Goal: Communication & Community: Answer question/provide support

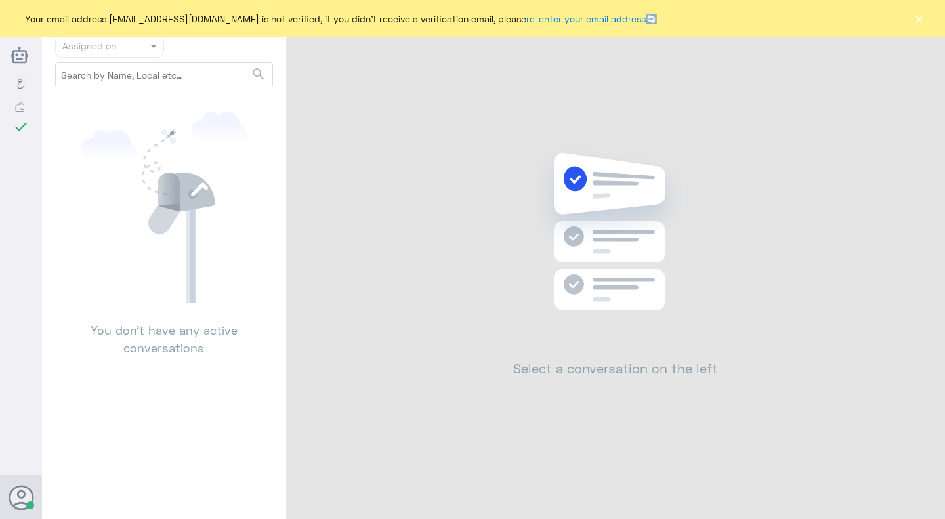
click at [912, 18] on div "Your email address [EMAIL_ADDRESS][DOMAIN_NAME] is not verified, if you didn't …" at bounding box center [472, 18] width 945 height 37
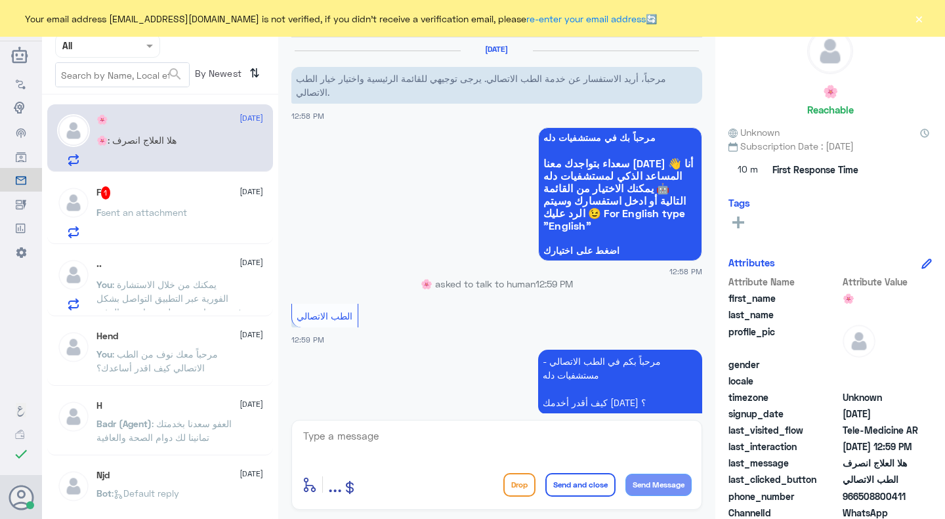
scroll to position [133, 0]
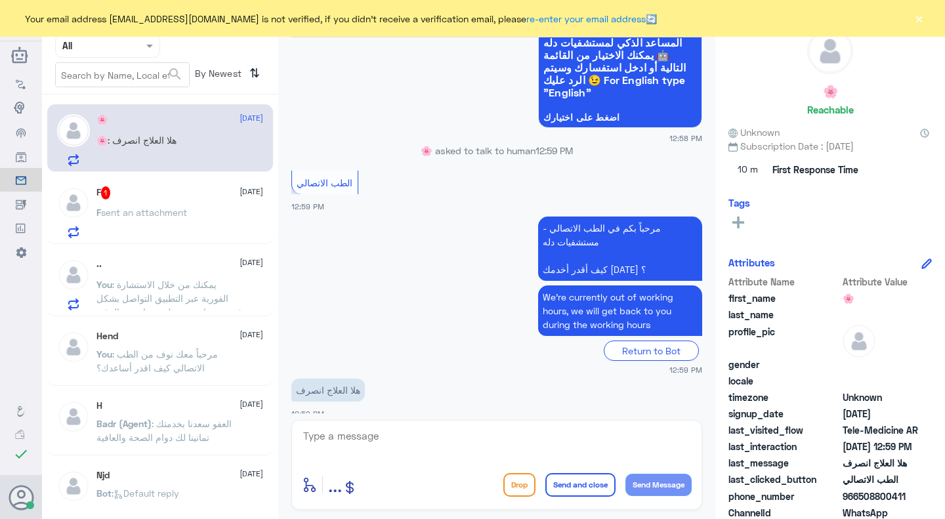
click at [224, 208] on div "F 1 [DATE] F sent an attachment" at bounding box center [179, 212] width 167 height 52
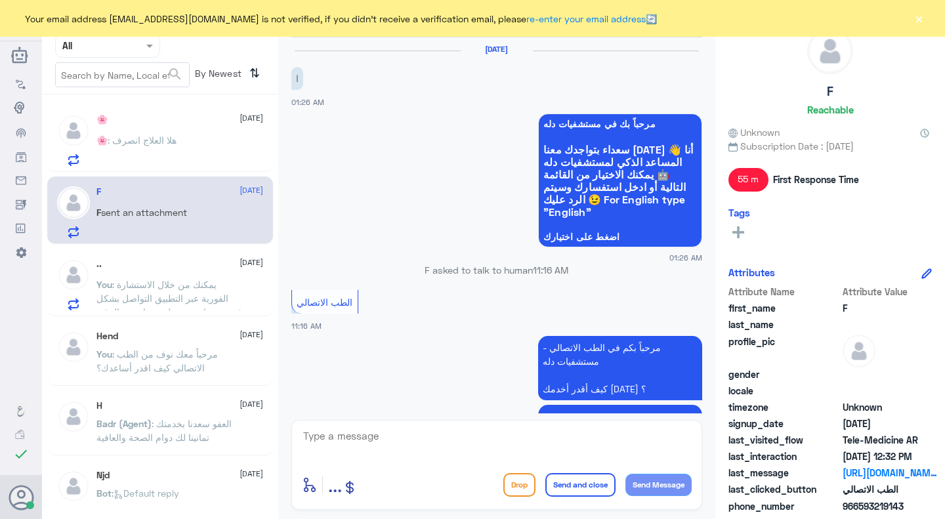
scroll to position [225, 0]
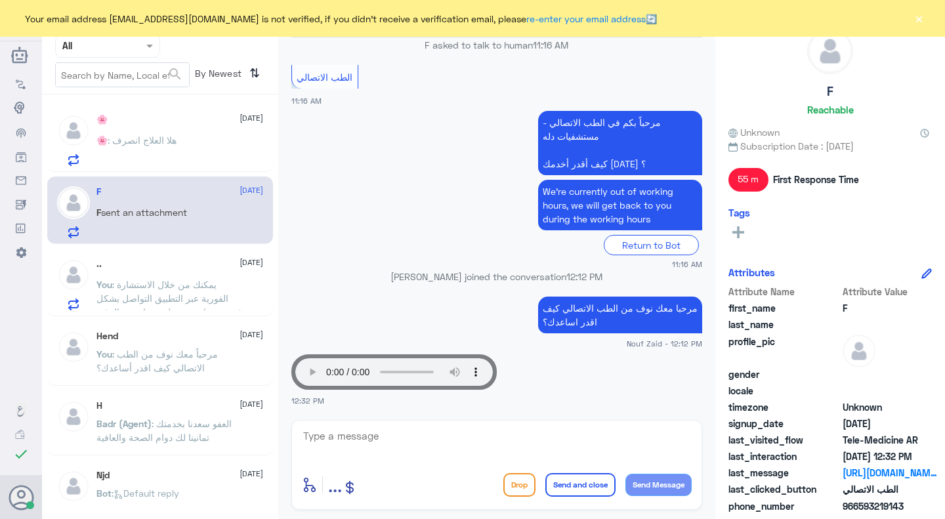
click at [377, 436] on textarea at bounding box center [497, 443] width 390 height 32
click at [370, 439] on textarea at bounding box center [497, 443] width 390 height 32
type textarea "f"
click at [414, 438] on textarea "بما انه تم دخولك لطبيب لايمكن الغاء الكشفيه ، يمكنك حجز مراجعة مع الطبيب لإعادة…" at bounding box center [497, 443] width 390 height 32
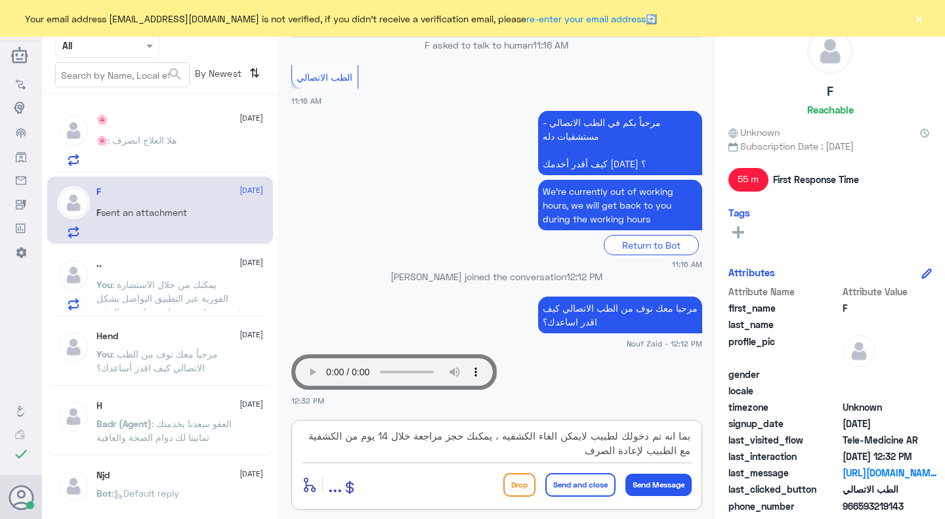
click at [410, 440] on textarea "بما انه تم دخولك لطبيب لايمكن الغاء الكشفيه ، يمكنك حجز مراجعة خلال 14 يوم من ا…" at bounding box center [497, 443] width 390 height 32
click at [415, 440] on textarea "بما انه تم دخولك لطبيب لايمكن الغاء الكشفيه ، يمكنك حجز مراجعة خلال 14 يوم من ا…" at bounding box center [497, 443] width 390 height 32
type textarea "بما انه تم دخولك لطبيب لايمكن الغاء الكشفيه ، يمكنك حجز مراجعة مجانيه خلال 14 ي…"
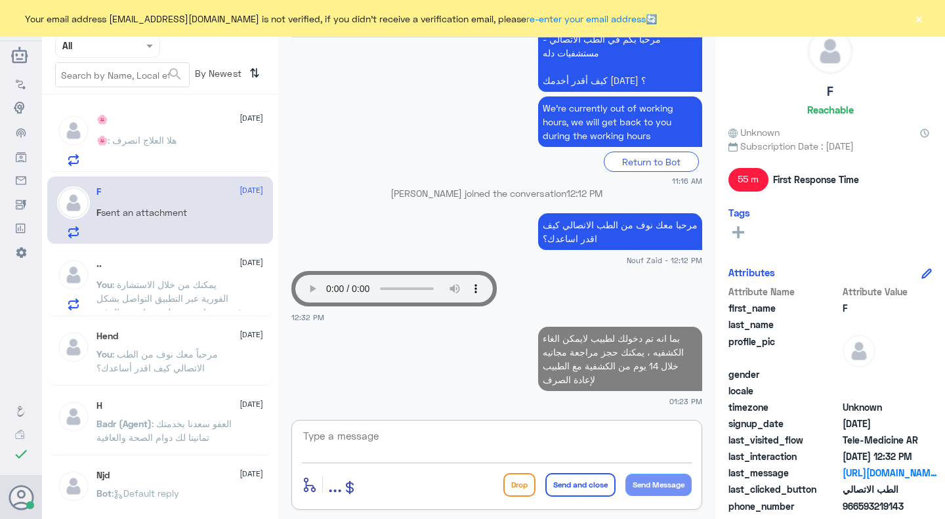
click at [165, 140] on span ": هلا العلاج انصرف" at bounding box center [142, 140] width 69 height 11
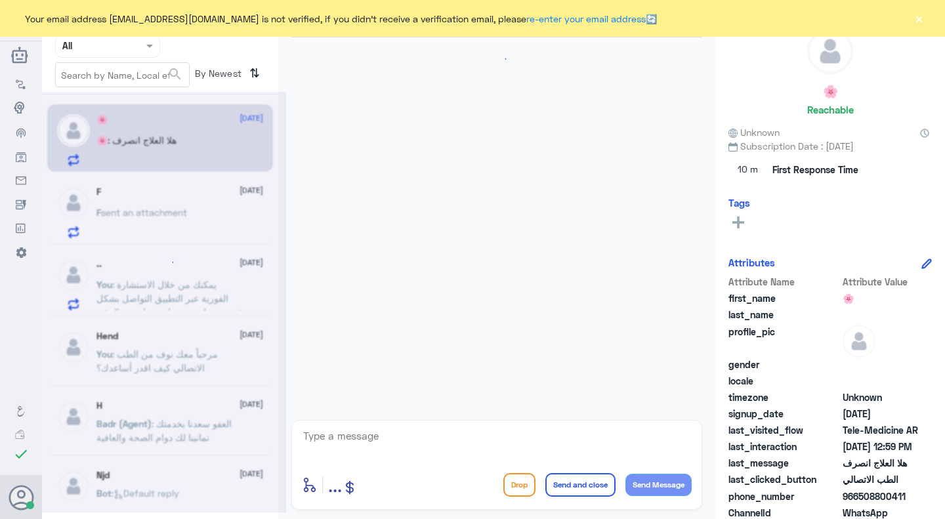
scroll to position [133, 0]
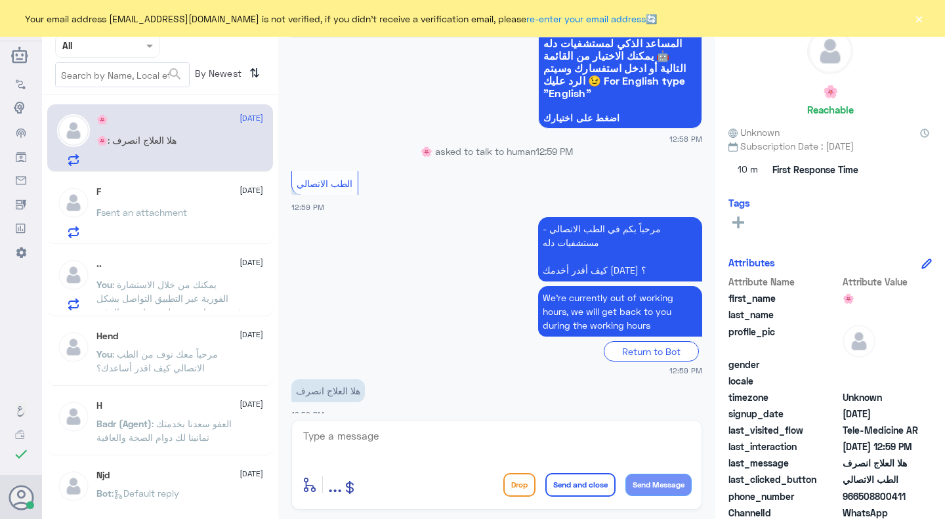
click at [344, 441] on textarea at bounding box center [497, 443] width 390 height 32
paste textarea "مرحبا معك نوف من الطب الاتصالي كيف اقدر اساعدك؟"
drag, startPoint x: 446, startPoint y: 440, endPoint x: 544, endPoint y: 438, distance: 97.8
click at [544, 438] on textarea "مرحبا معك نوف من الطب الاتصالي كيف اقدر اساعدك؟" at bounding box center [497, 443] width 390 height 32
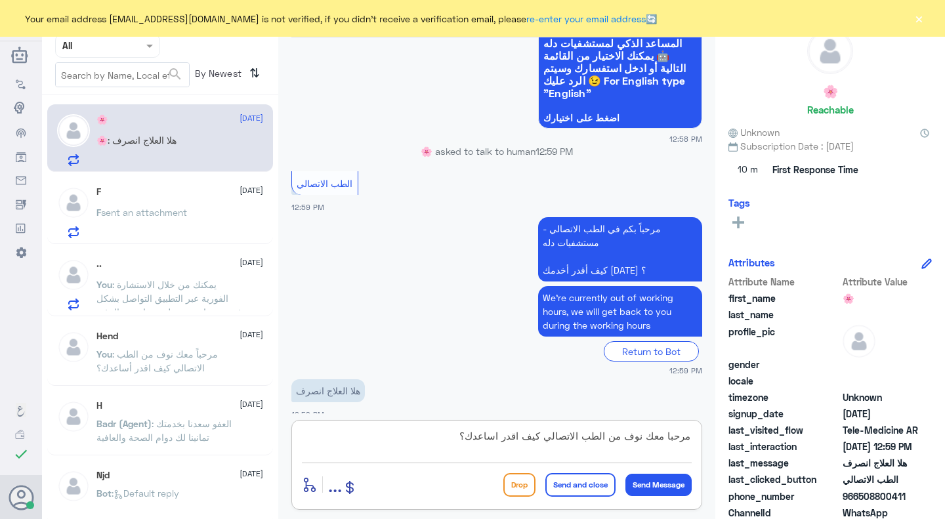
type textarea "مرحبا معك نوف من الطب الاتصالي"
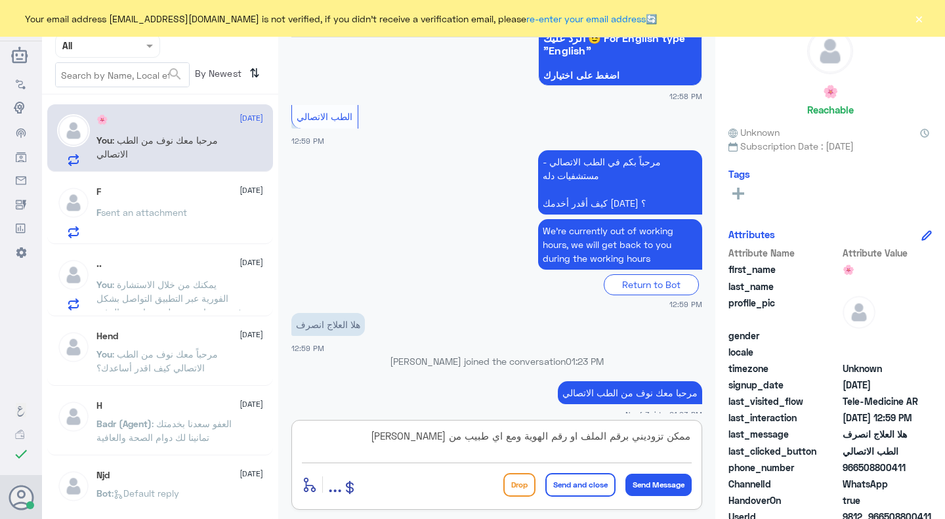
type textarea "ممكن تزوديني برقم الملف او رقم الهوية ومع اي طبيب من فضلك"
click at [645, 484] on button "Send Message" at bounding box center [659, 485] width 66 height 22
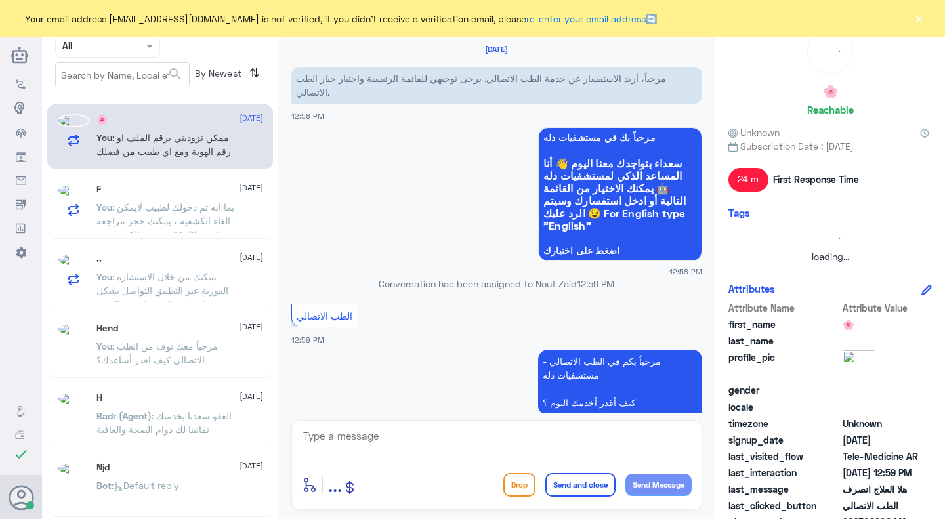
scroll to position [255, 0]
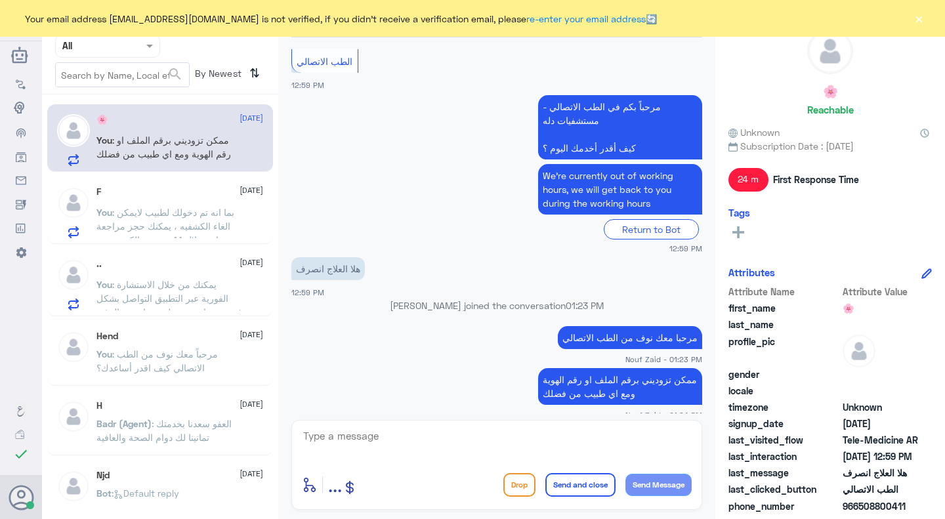
click at [112, 44] on input "text" at bounding box center [92, 45] width 60 height 15
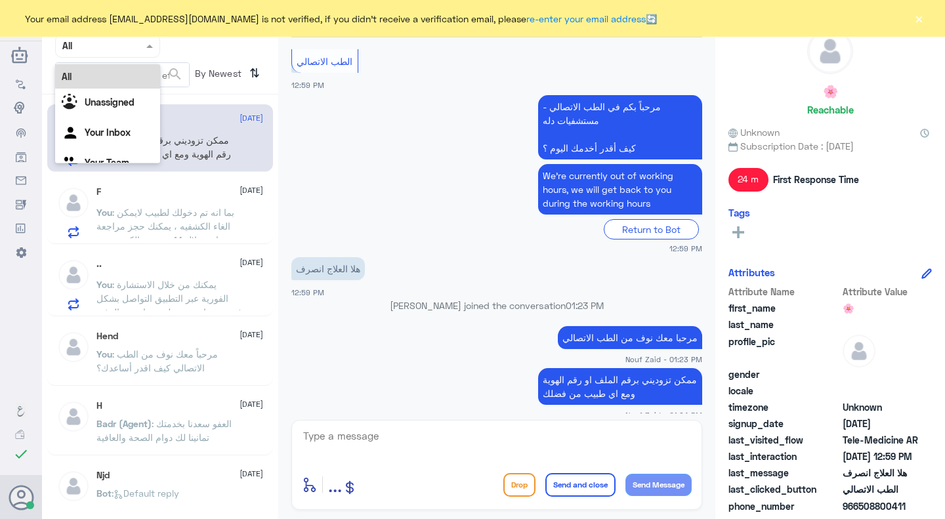
click at [112, 49] on input "text" at bounding box center [92, 45] width 60 height 15
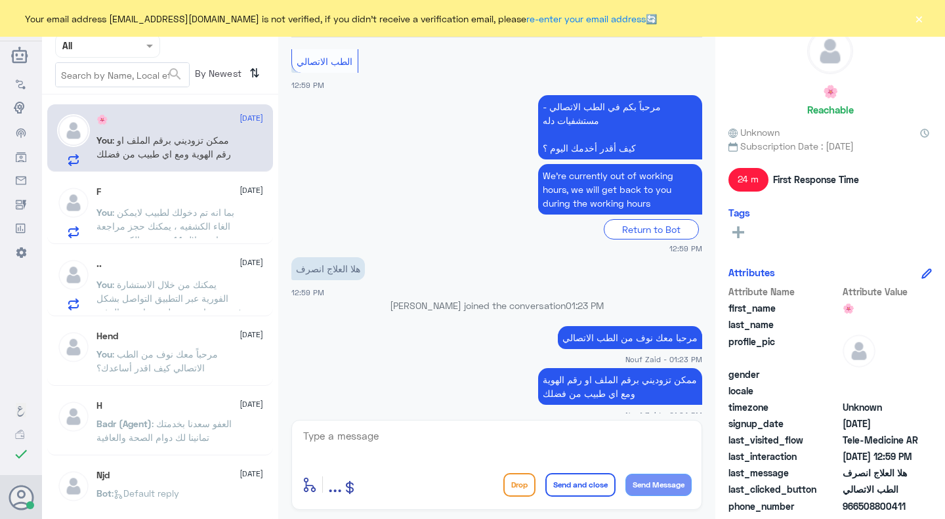
click at [923, 13] on button "×" at bounding box center [918, 18] width 13 height 13
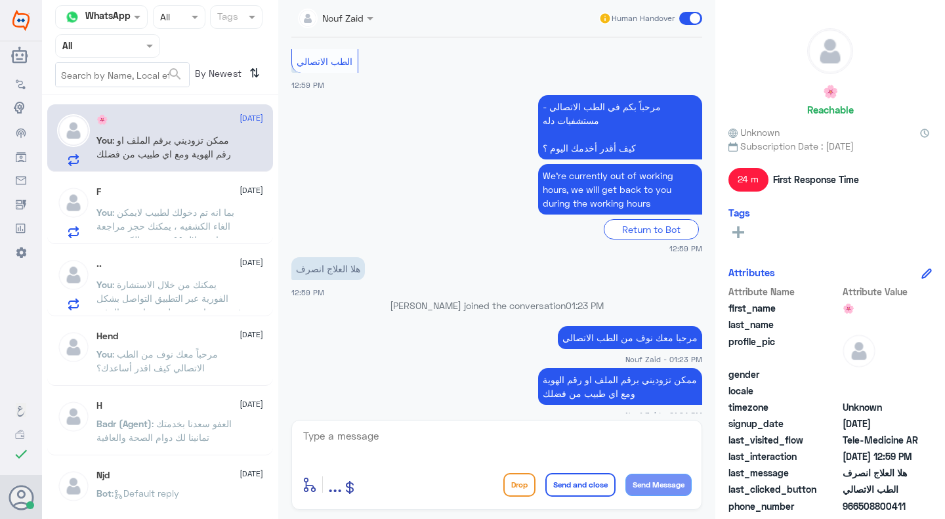
click at [343, 14] on input "text" at bounding box center [321, 17] width 47 height 15
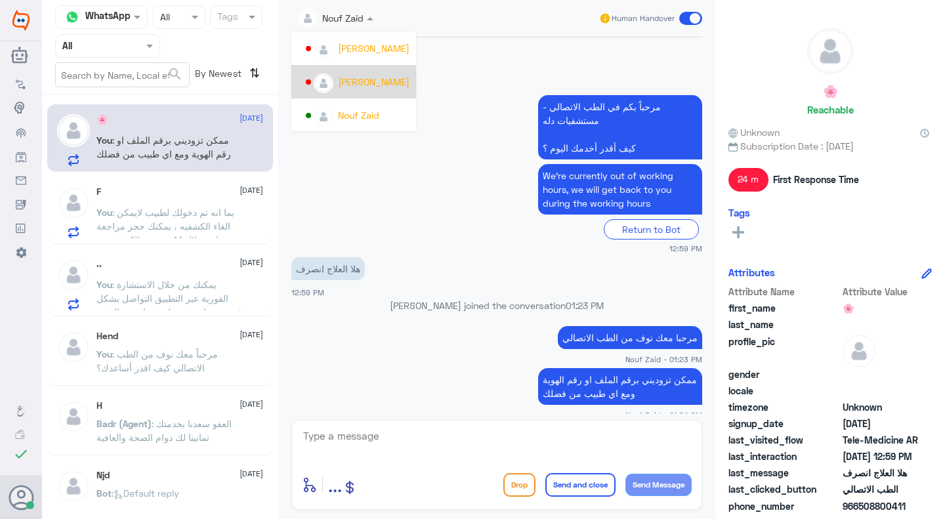
click at [494, 200] on app-msgs-text "We’re currently out of working hours, we will get back to you during the workin…" at bounding box center [496, 190] width 411 height 52
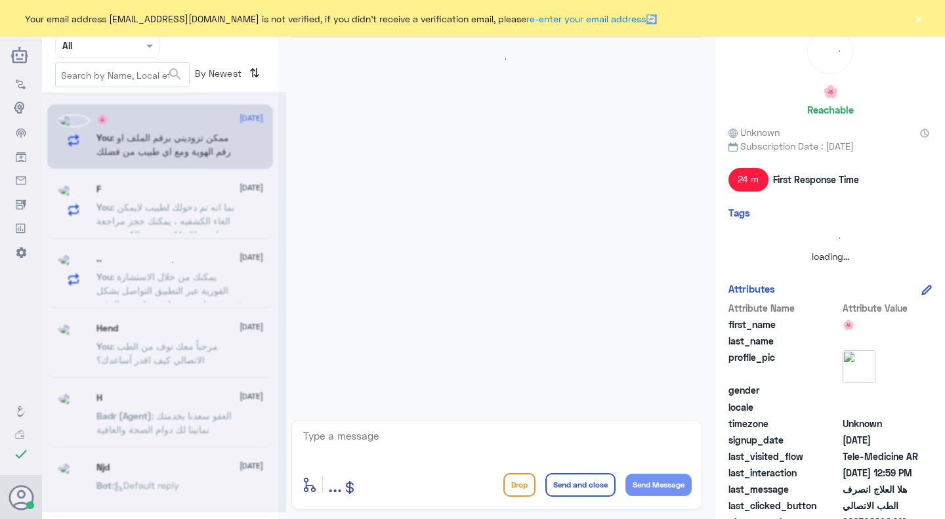
scroll to position [255, 0]
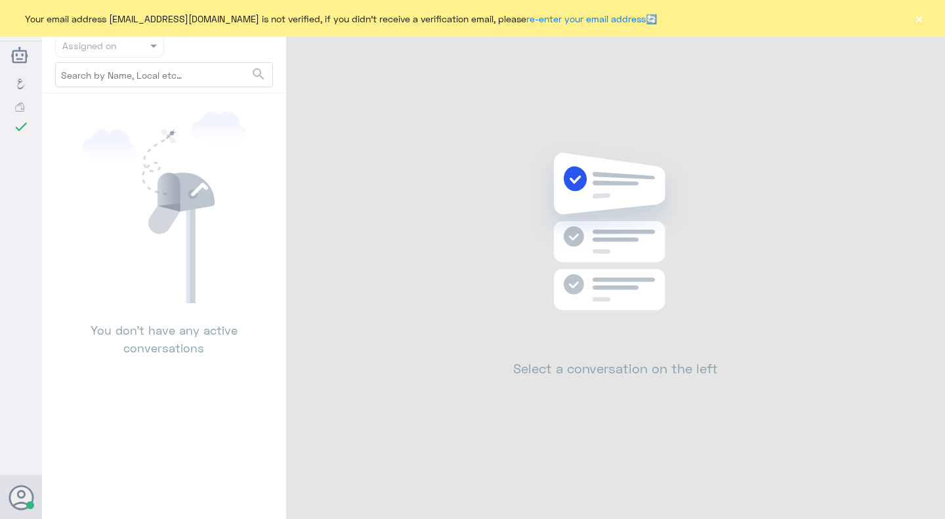
click at [916, 20] on button "×" at bounding box center [918, 18] width 13 height 13
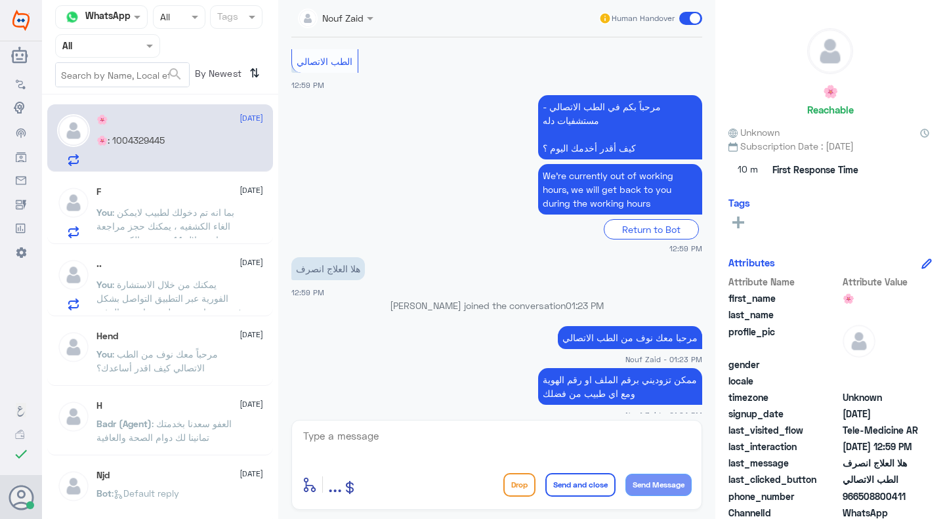
scroll to position [389, 0]
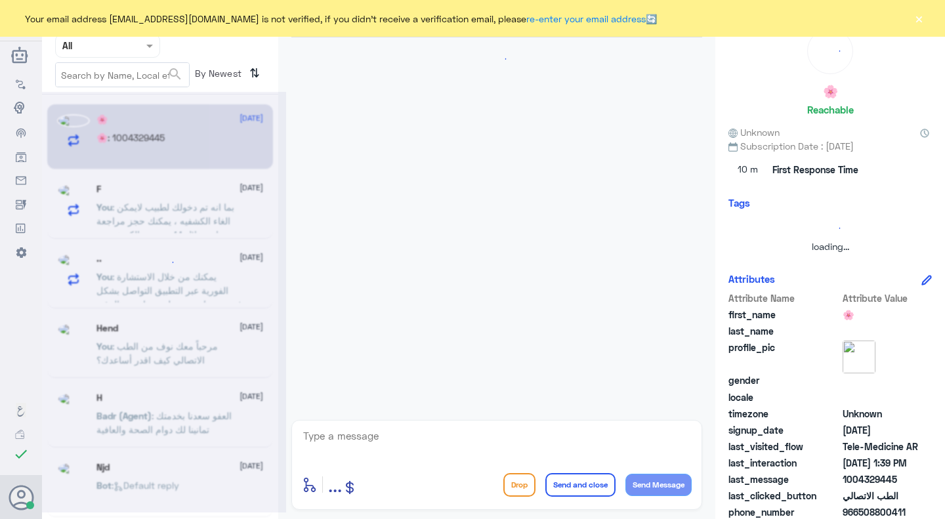
scroll to position [389, 0]
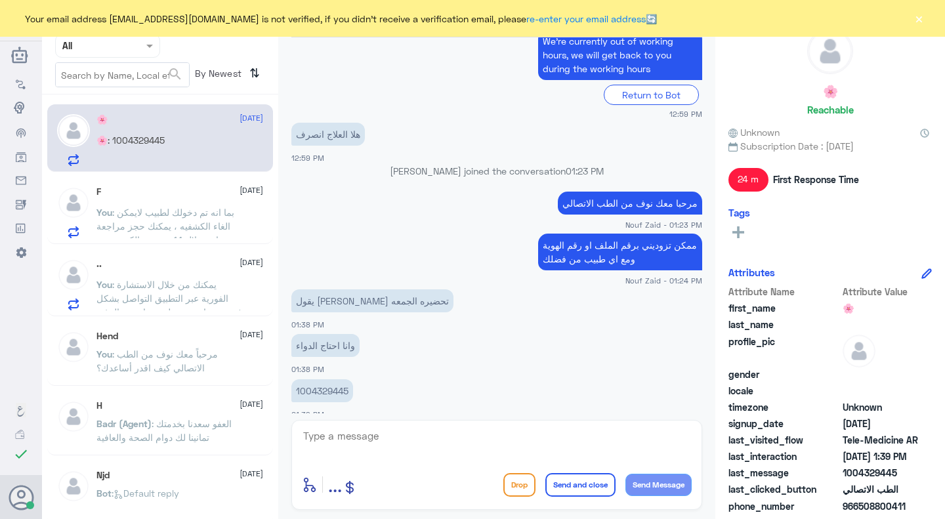
click at [378, 446] on textarea at bounding box center [497, 443] width 390 height 32
click at [190, 280] on span ": يمكنك من خلال الاستشارة الفورية عبر التطبيق التواصل بشكل فوري ومباشر مع طبيب …" at bounding box center [169, 305] width 146 height 53
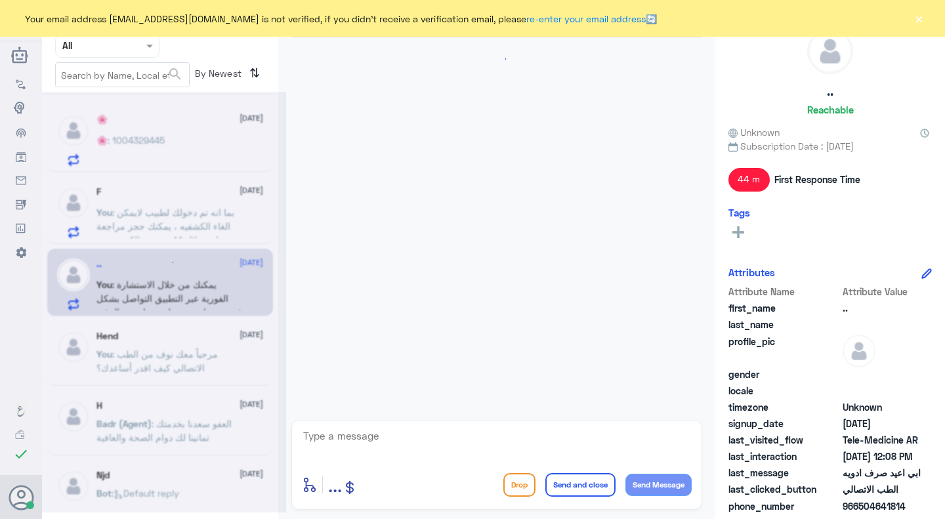
scroll to position [313, 0]
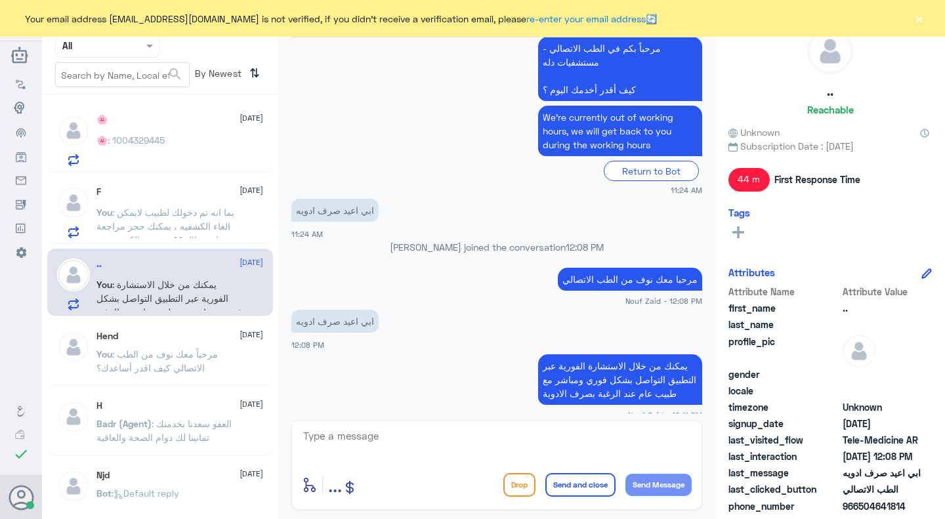
click at [606, 368] on p "يمكنك من خلال الاستشارة الفورية عبر التطبيق التواصل بشكل فوري ومباشر مع طبيب عا…" at bounding box center [620, 379] width 164 height 51
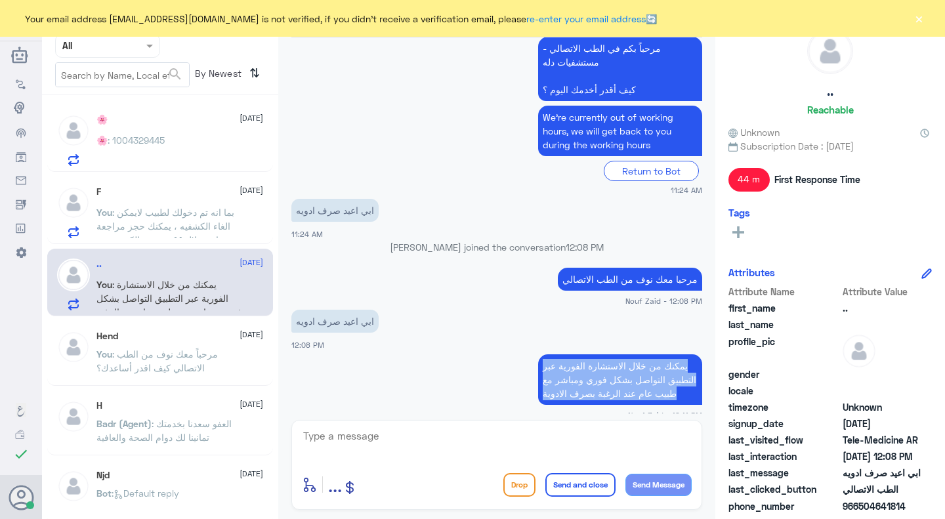
click at [606, 368] on p "يمكنك من خلال الاستشارة الفورية عبر التطبيق التواصل بشكل فوري ومباشر مع طبيب عا…" at bounding box center [620, 379] width 164 height 51
copy div "يمكنك من خلال الاستشارة الفورية عبر التطبيق التواصل بشكل فوري ومباشر مع طبيب عا…"
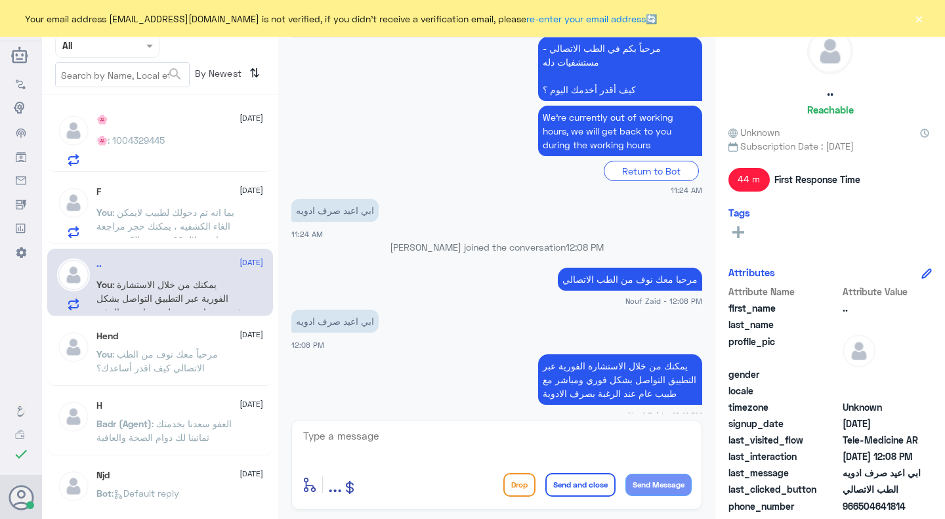
click at [196, 144] on div "🌸 : 1004329445" at bounding box center [179, 152] width 167 height 30
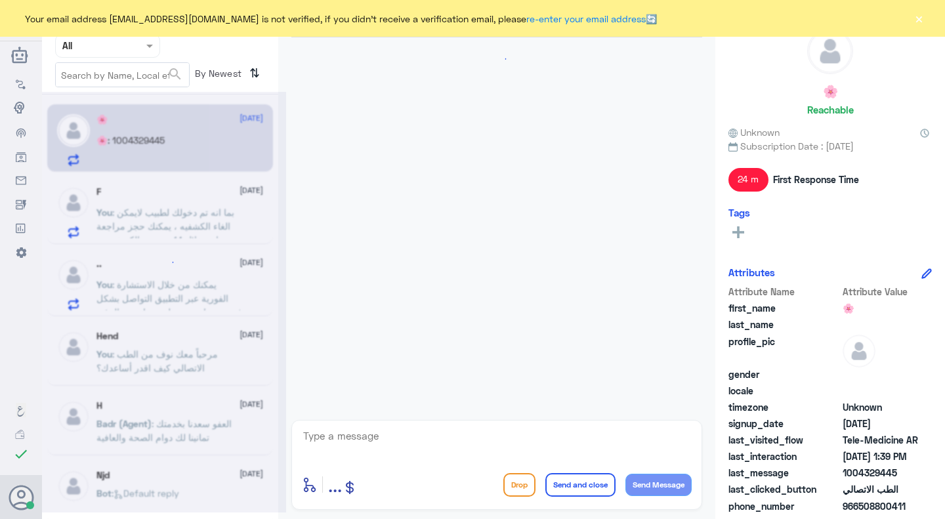
scroll to position [389, 0]
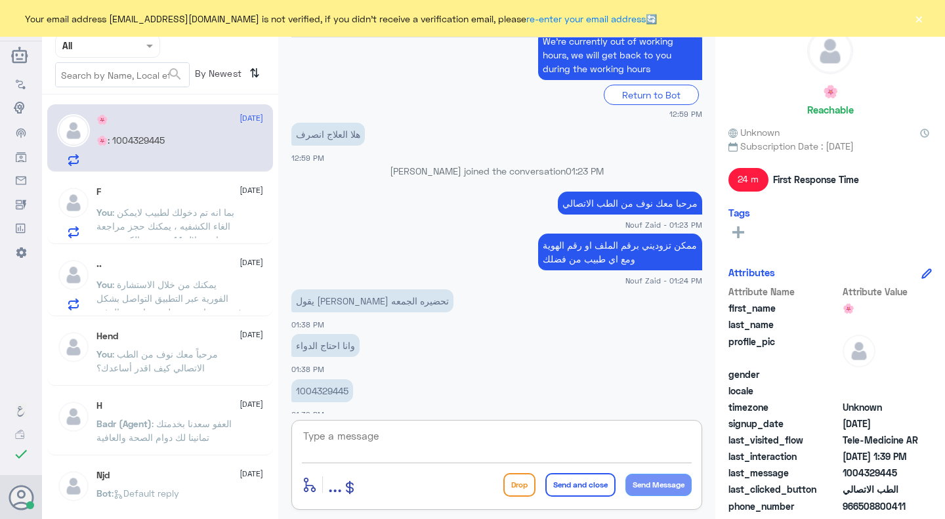
click at [429, 441] on textarea at bounding box center [497, 443] width 390 height 32
type textarea "l"
type textarea "t"
type textarea "j"
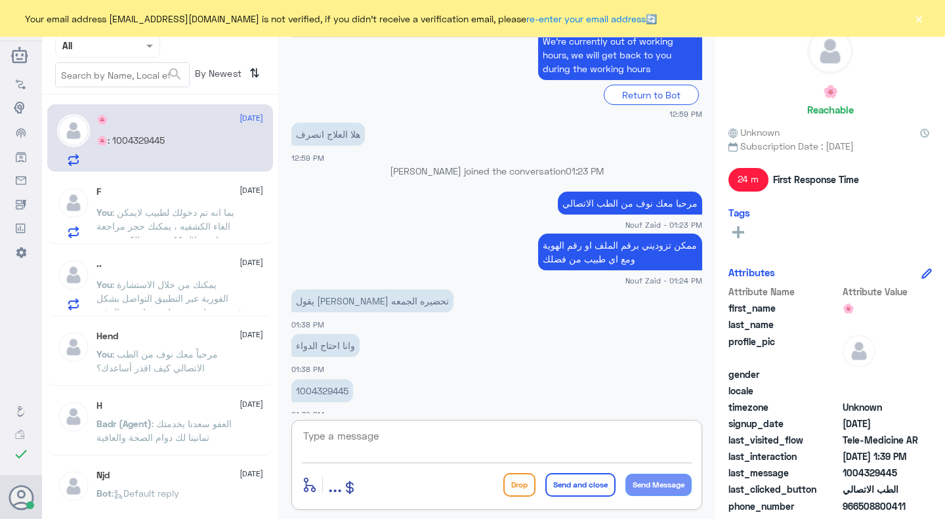
click at [532, 434] on textarea at bounding box center [497, 443] width 390 height 32
type textarea "تحتاجين إعادة صرف؟"
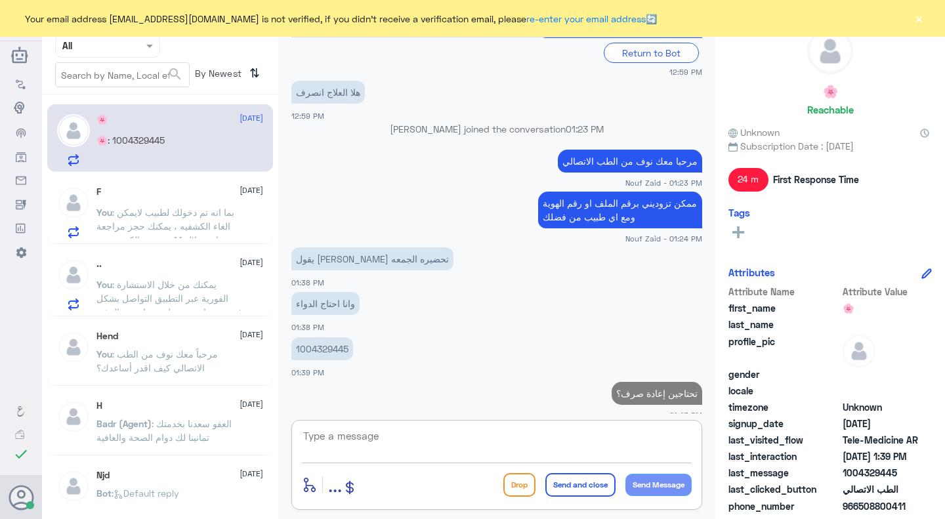
click at [329, 337] on p "1004329445" at bounding box center [322, 348] width 62 height 23
click at [328, 337] on p "1004329445" at bounding box center [322, 348] width 62 height 23
copy p "1004329445"
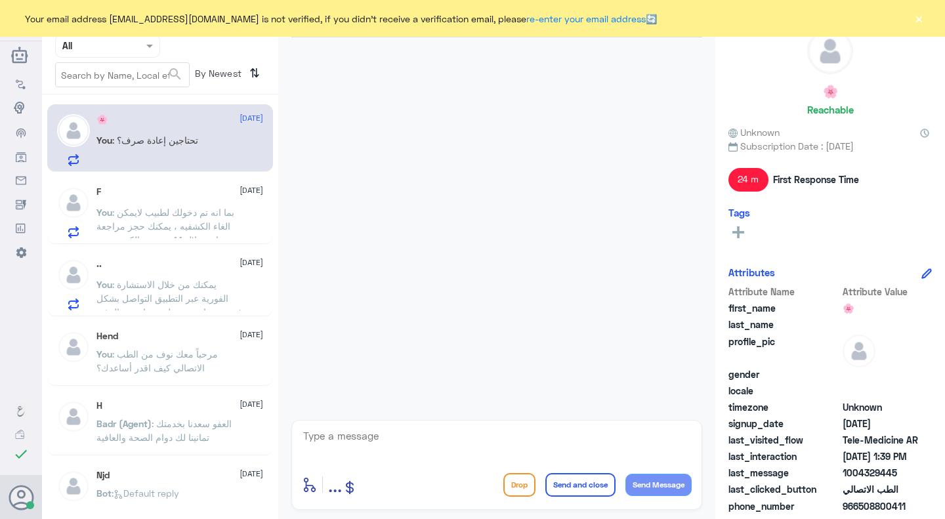
click at [158, 148] on p "You : تحتاجين إعادة صرف؟" at bounding box center [147, 149] width 102 height 33
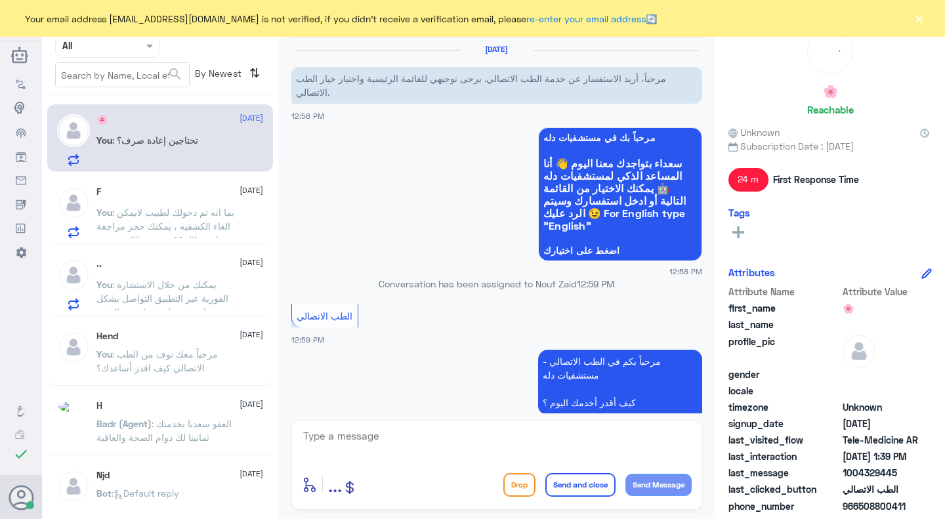
scroll to position [431, 0]
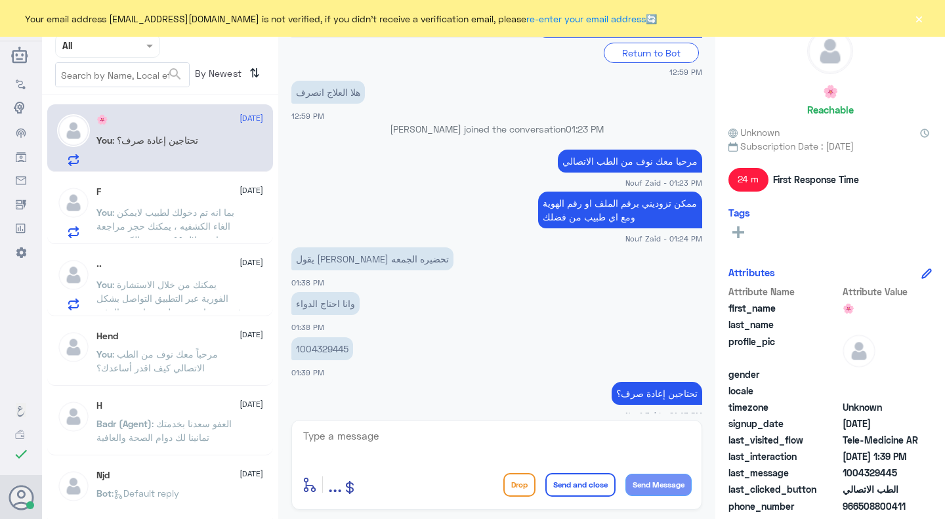
click at [918, 22] on button "×" at bounding box center [918, 18] width 13 height 13
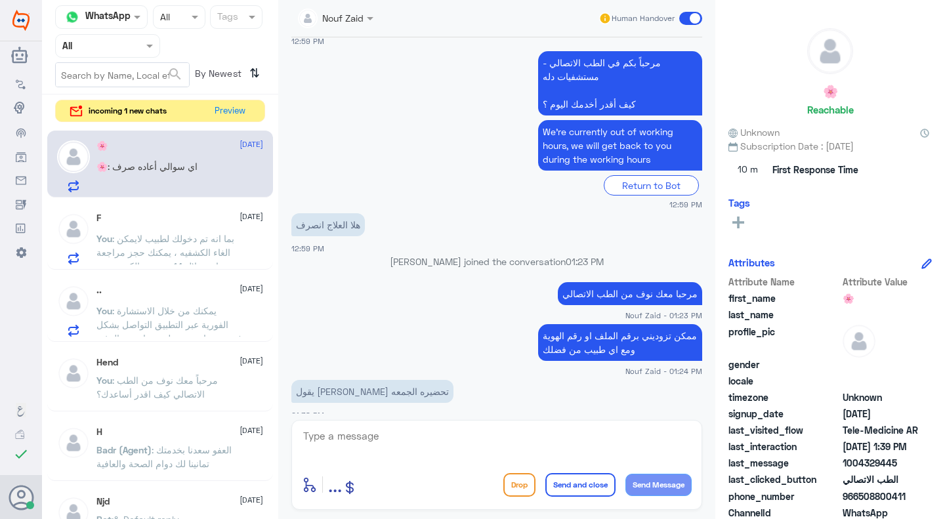
scroll to position [477, 0]
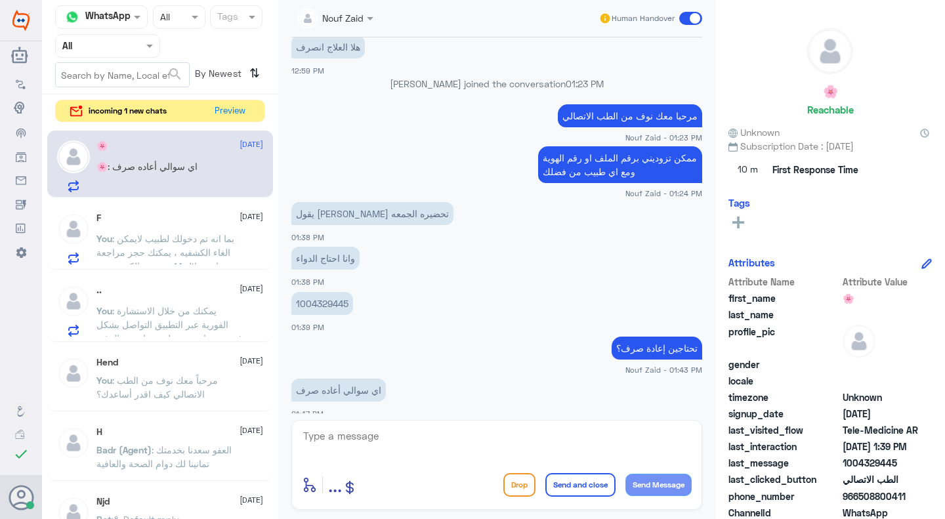
click at [499, 437] on textarea at bounding box center [497, 443] width 390 height 32
type textarea "مع اي طبيب عزيزتي ؟"
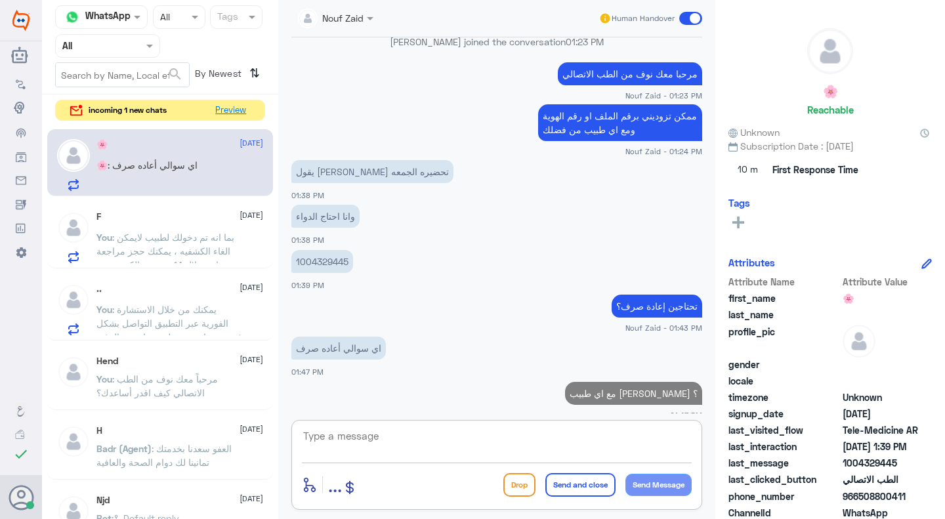
click at [228, 106] on button "Preview" at bounding box center [231, 110] width 41 height 20
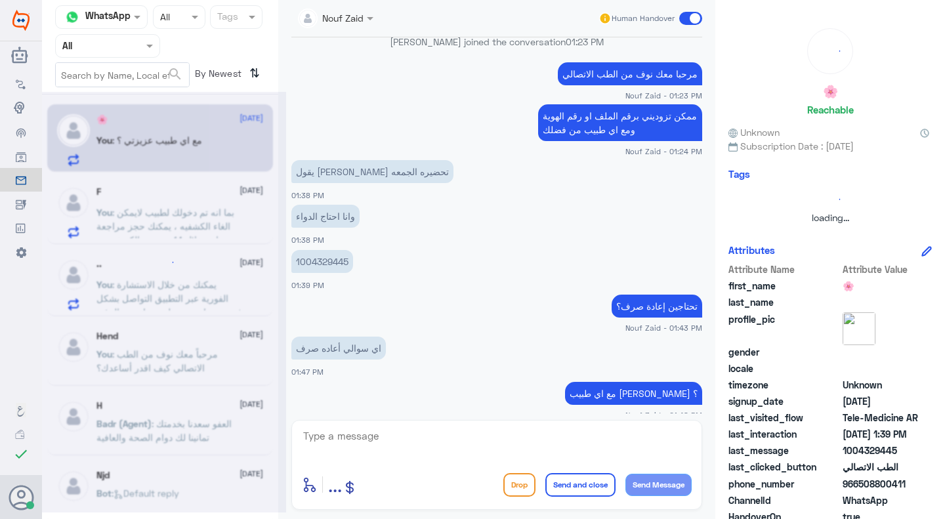
click at [228, 106] on div at bounding box center [164, 302] width 244 height 421
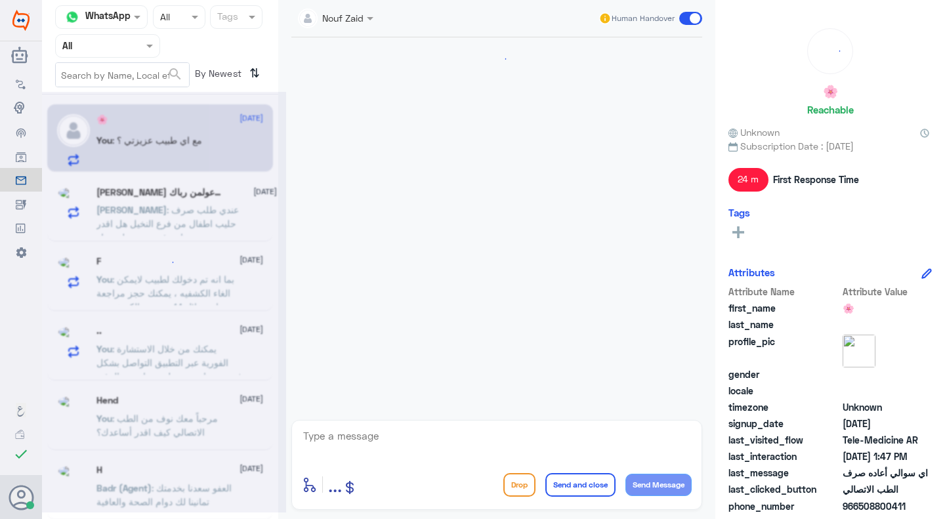
scroll to position [563, 0]
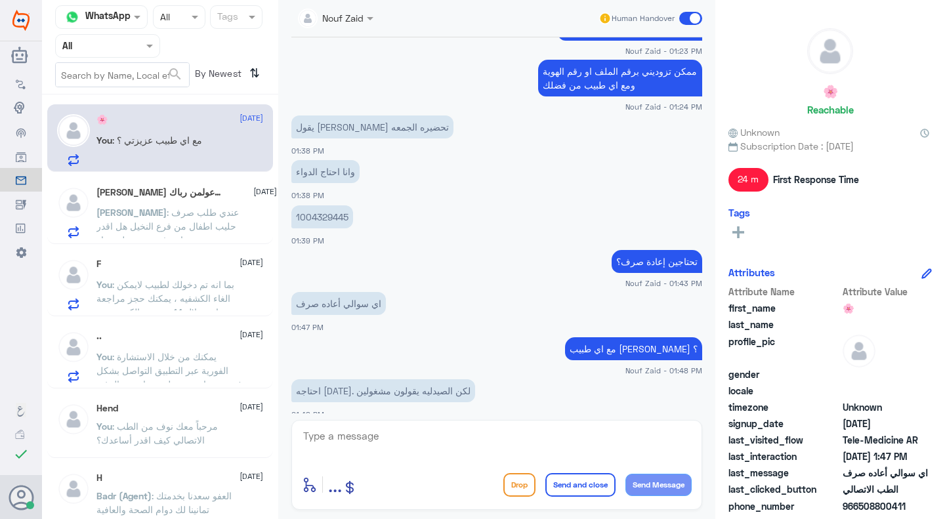
click at [436, 426] on div "enter flow name ... Drop Send and close Send Message" at bounding box center [496, 465] width 411 height 90
click at [436, 440] on textarea at bounding box center [497, 443] width 390 height 32
type textarea "ي"
type textarea "ف"
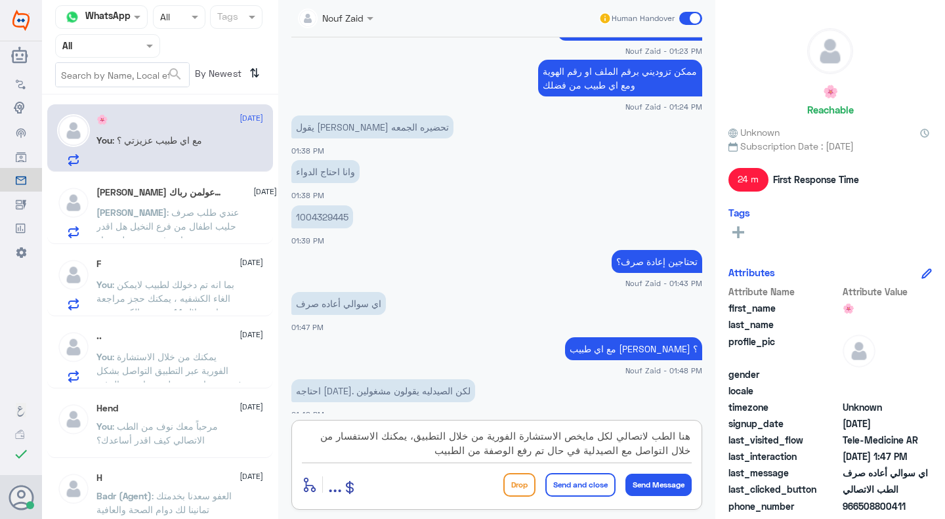
type textarea "هنا الطب لاتصالي لكل مايخص الاستشارة الفورية من خلال التطبيق، يمكنك الاستفسار م…"
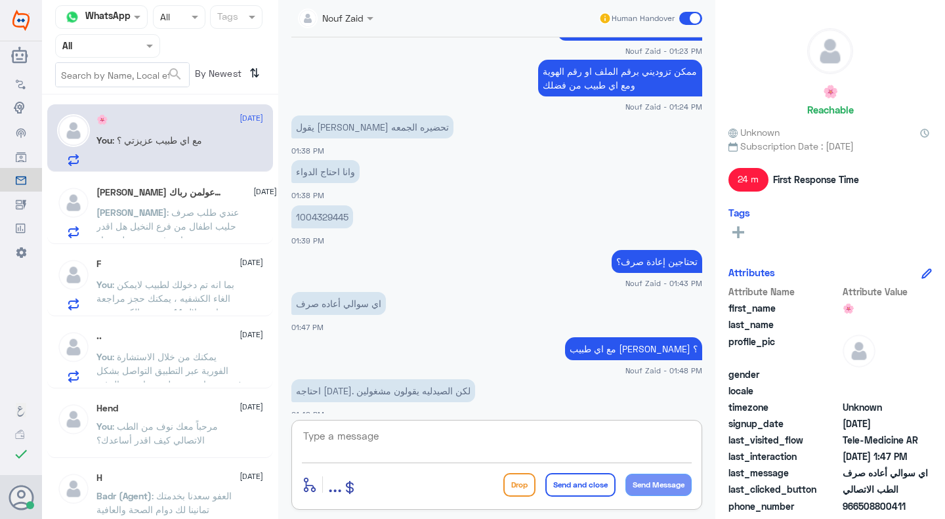
scroll to position [647, 0]
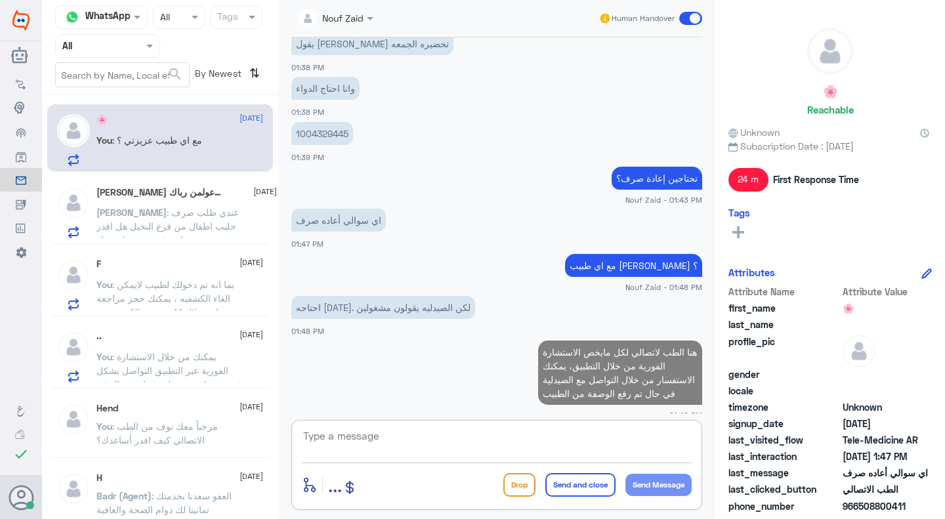
click at [186, 205] on div "Mohamad من يراك يدعولمن رباك 14 3 October Mohamad : عندي طلب صرف حليب اطفال من …" at bounding box center [186, 212] width 181 height 52
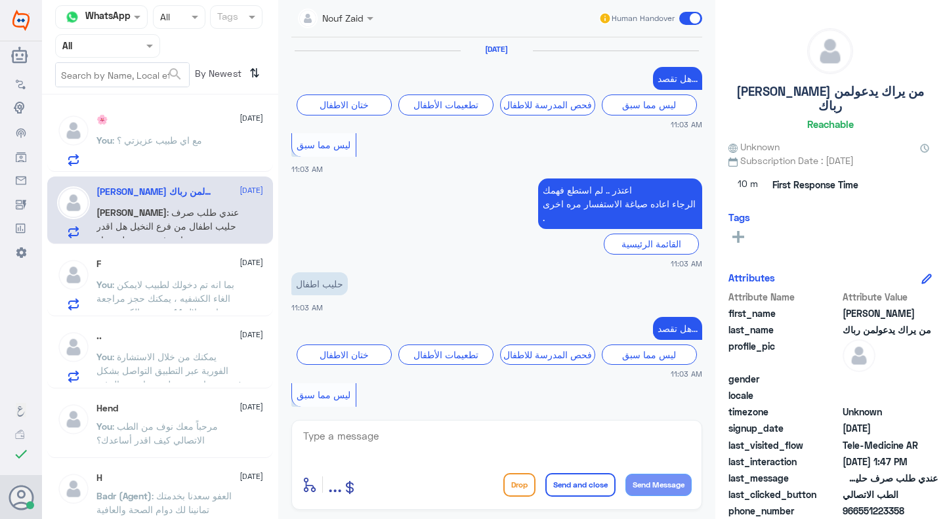
scroll to position [1029, 0]
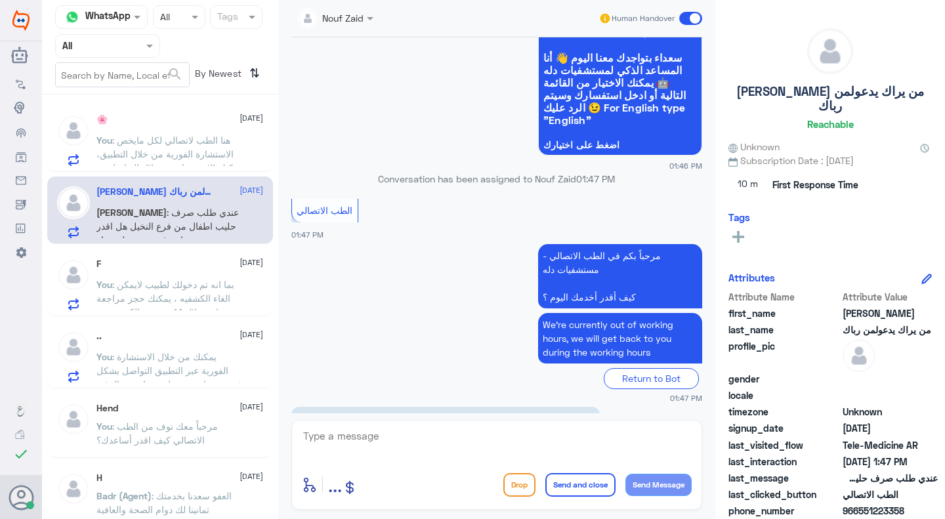
click at [385, 431] on textarea at bounding box center [497, 443] width 390 height 32
type textarea "مرحبا معك نوف من الطب الاتصالي"
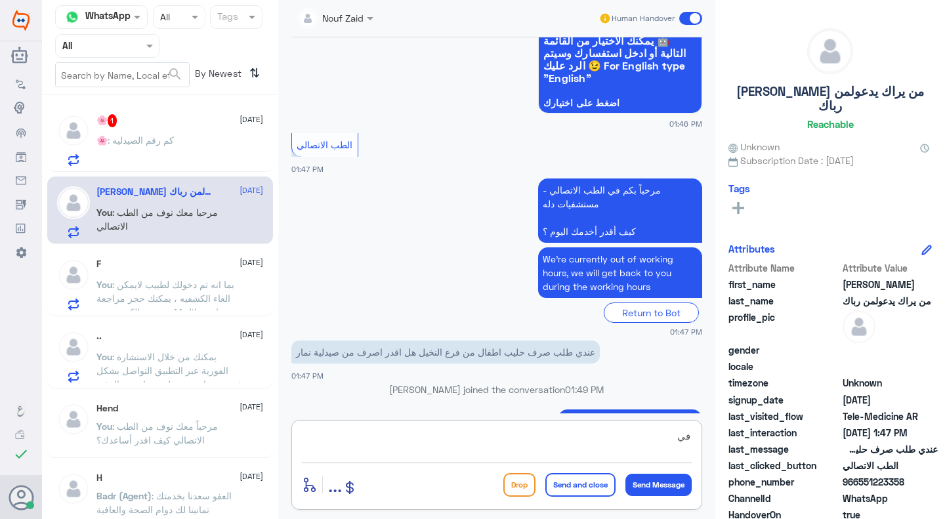
type textarea "ف"
type textarea "فقط يكون الاستلام من دله النخيل"
click at [595, 477] on button "Send and close" at bounding box center [580, 485] width 70 height 24
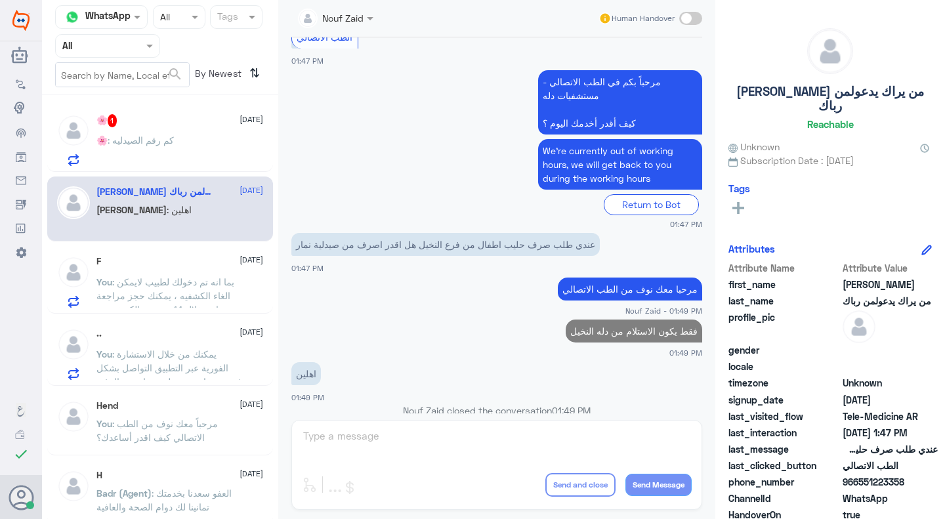
scroll to position [1092, 0]
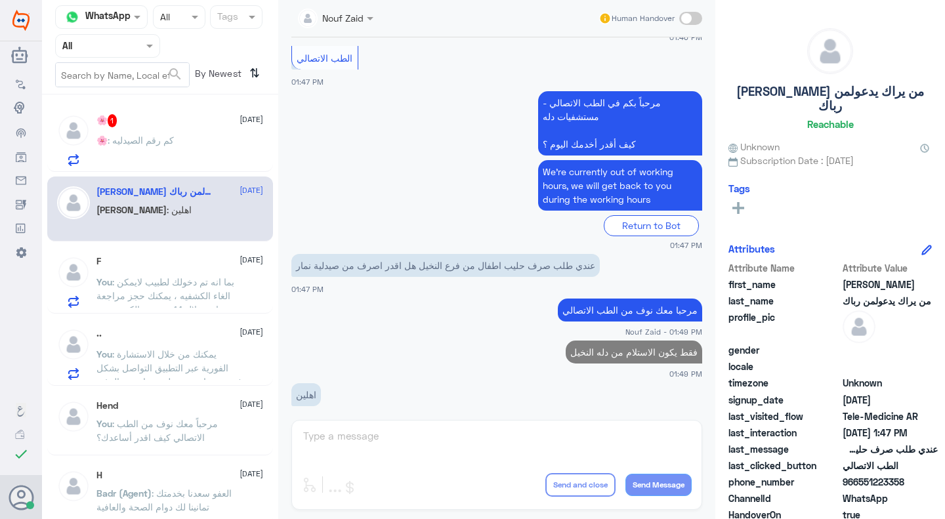
click at [177, 125] on div "🌸 1 3 October" at bounding box center [179, 120] width 167 height 13
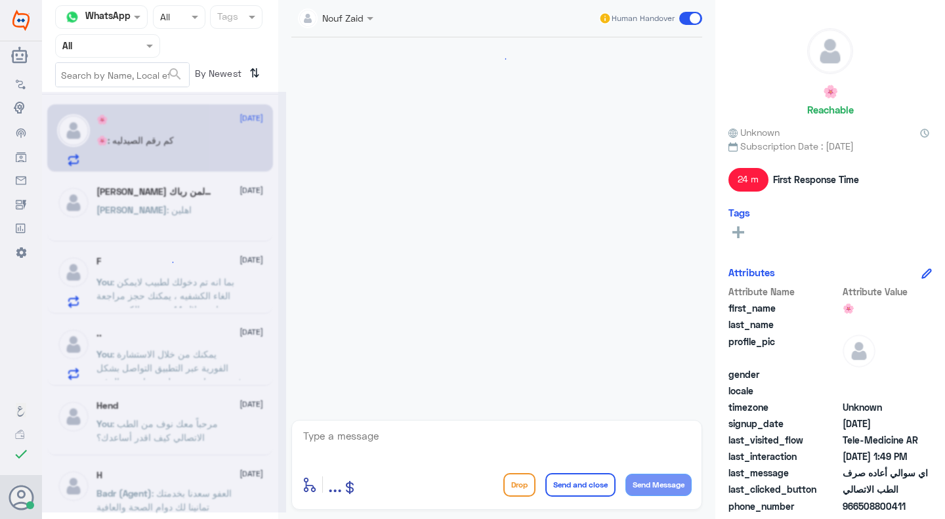
scroll to position [692, 0]
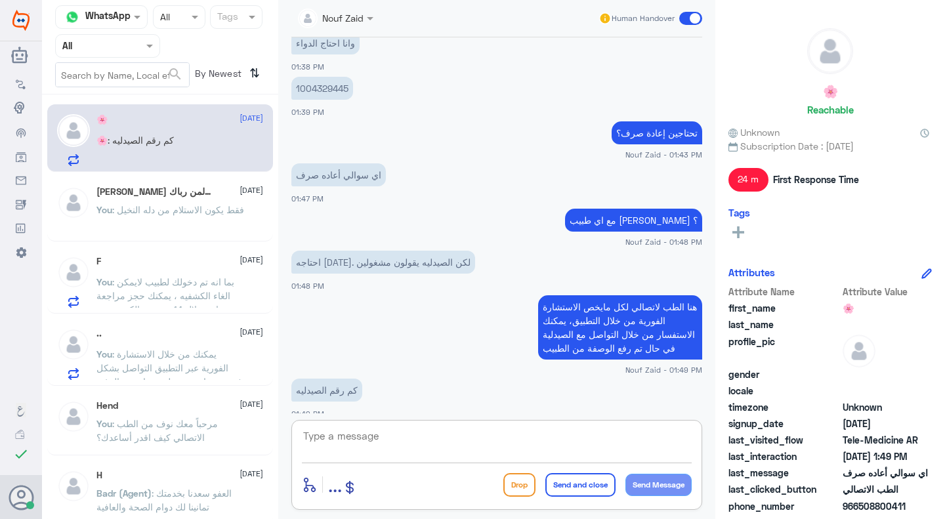
click at [377, 448] on textarea at bounding box center [497, 443] width 390 height 32
paste textarea "115283703"
click at [299, 440] on div "0115283703 enter flow name ... Drop Send and close Send Message" at bounding box center [496, 465] width 411 height 90
click at [295, 436] on div "0115283703 enter flow name ... Drop Send and close Send Message" at bounding box center [496, 465] width 411 height 90
click at [304, 435] on textarea "0115283703" at bounding box center [497, 443] width 390 height 32
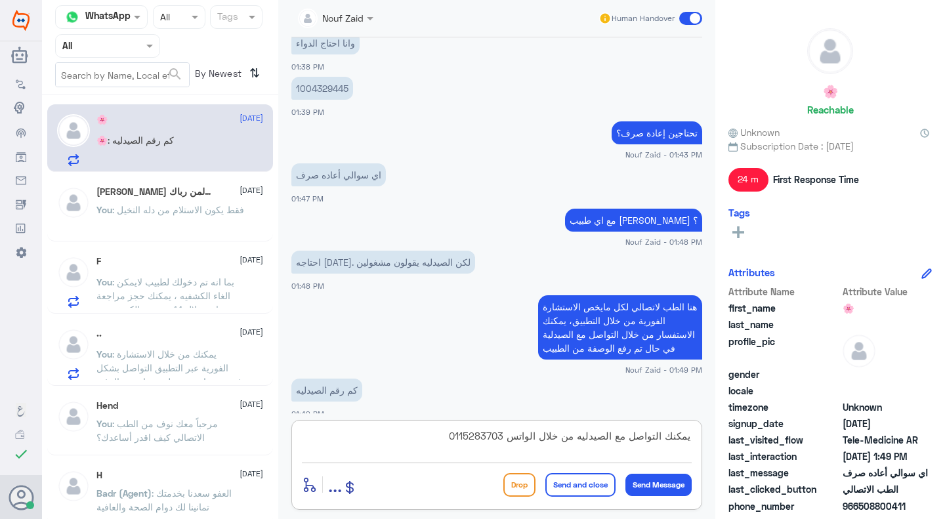
type textarea "يمكنك التواصل مع الصيدليه من خلال الواتس 0115283703"
click at [637, 480] on button "Send Message" at bounding box center [659, 485] width 66 height 22
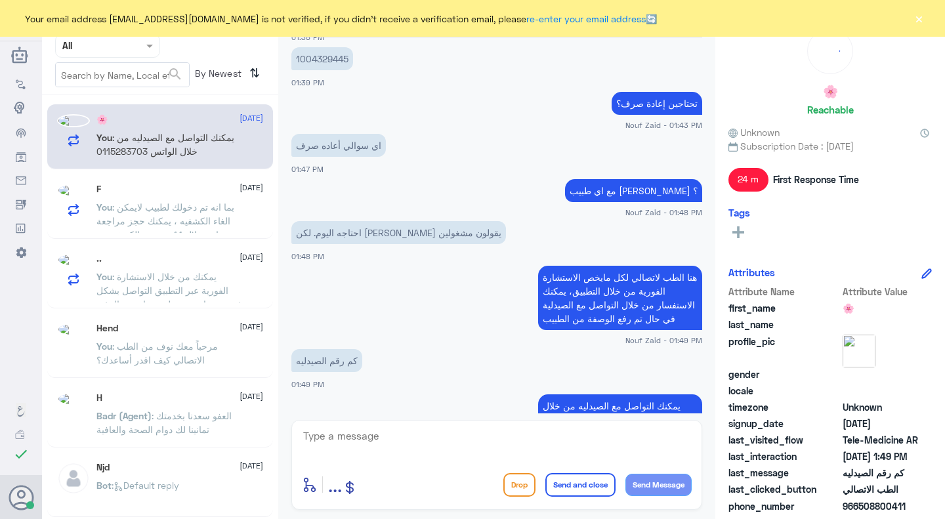
scroll to position [748, 0]
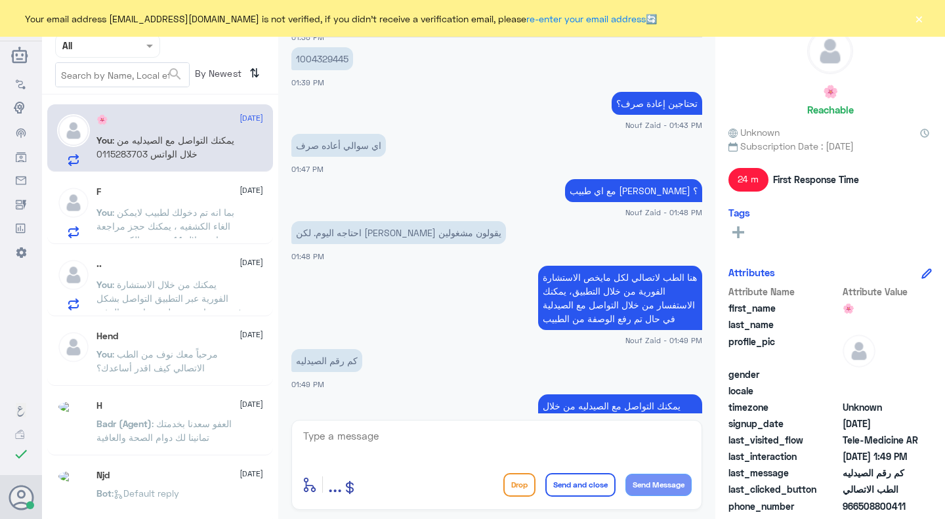
scroll to position [748, 0]
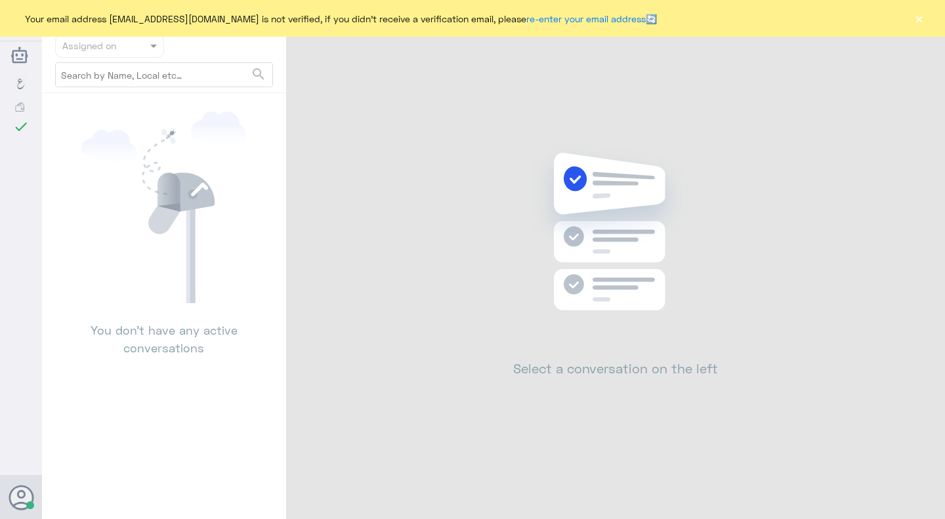
click at [916, 23] on button "×" at bounding box center [918, 18] width 13 height 13
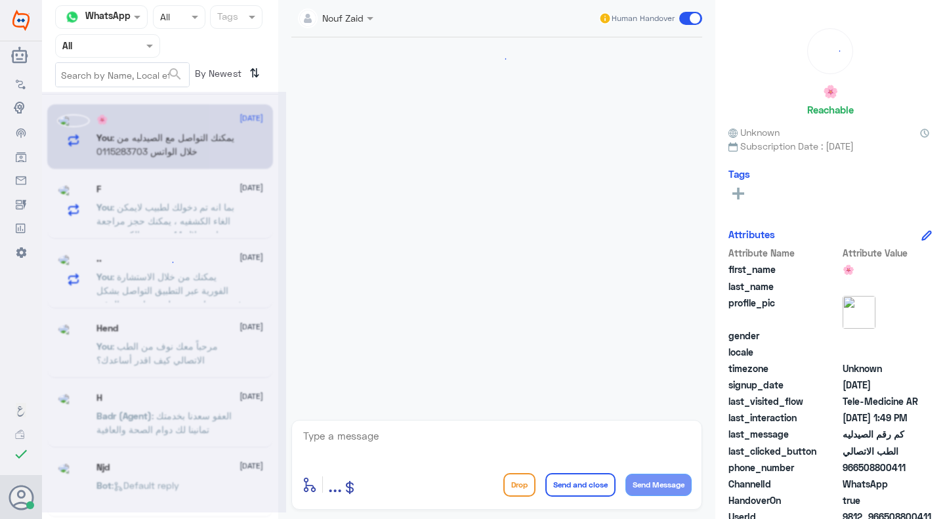
scroll to position [748, 0]
